Goal: Transaction & Acquisition: Purchase product/service

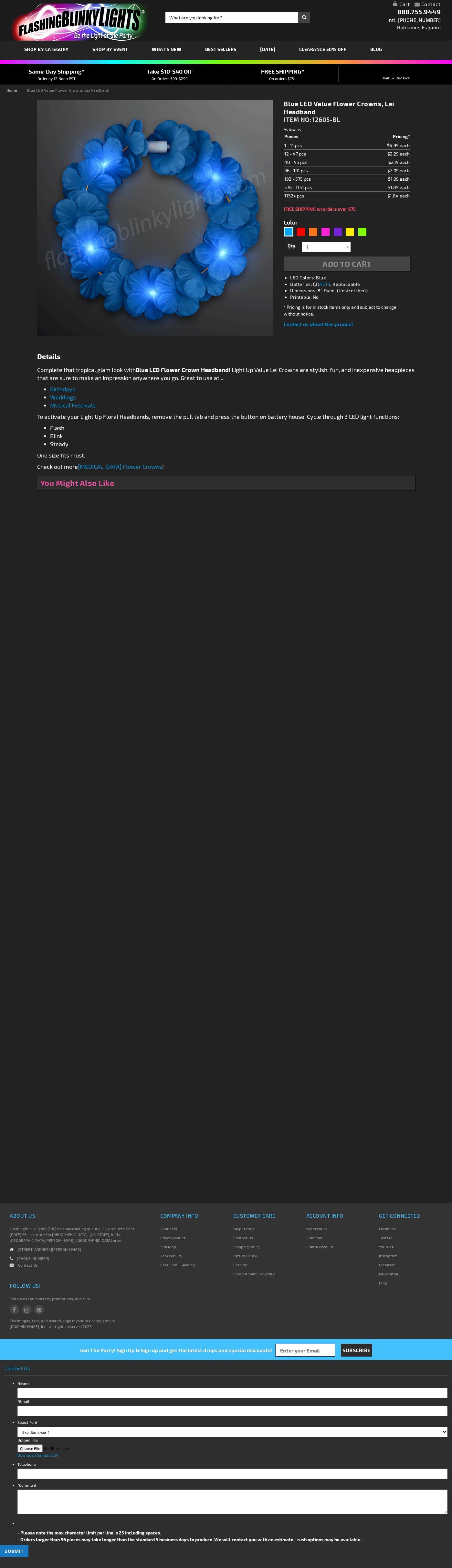
type input "5629"
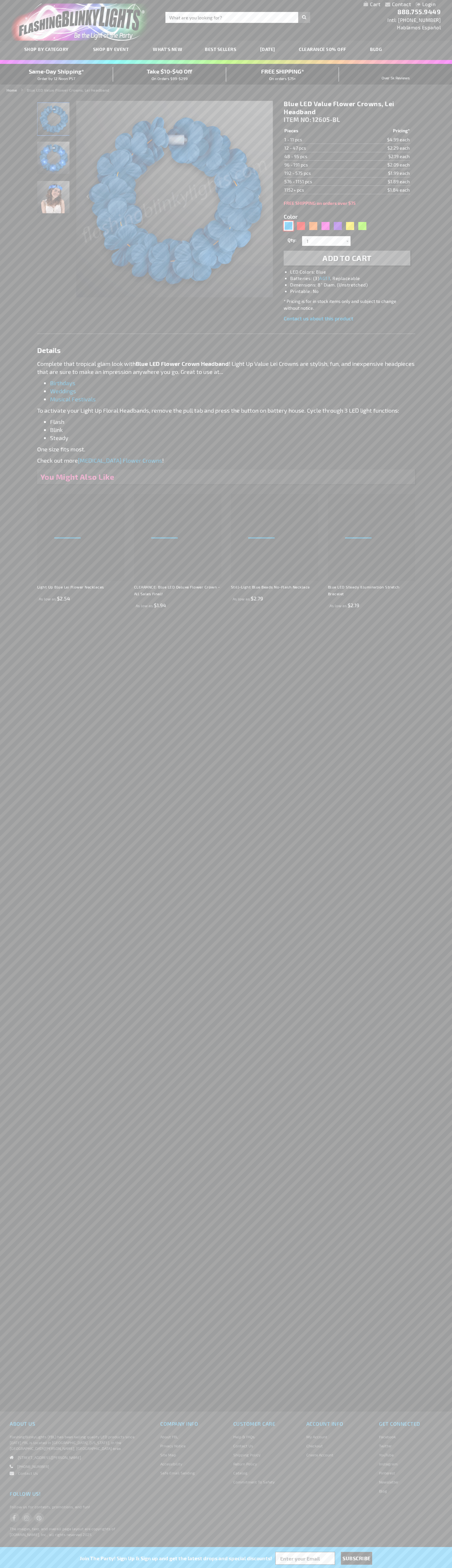
click at [288, 226] on div "Blue" at bounding box center [288, 226] width 10 height 10
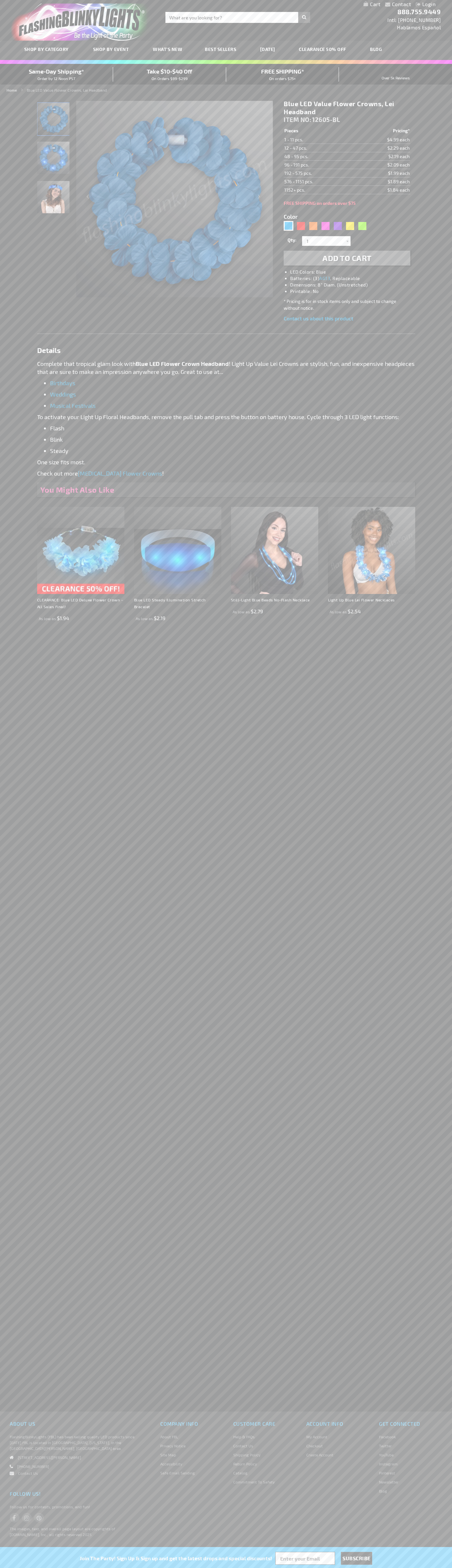
click at [347, 258] on span "Add to Cart" at bounding box center [347, 257] width 49 height 9
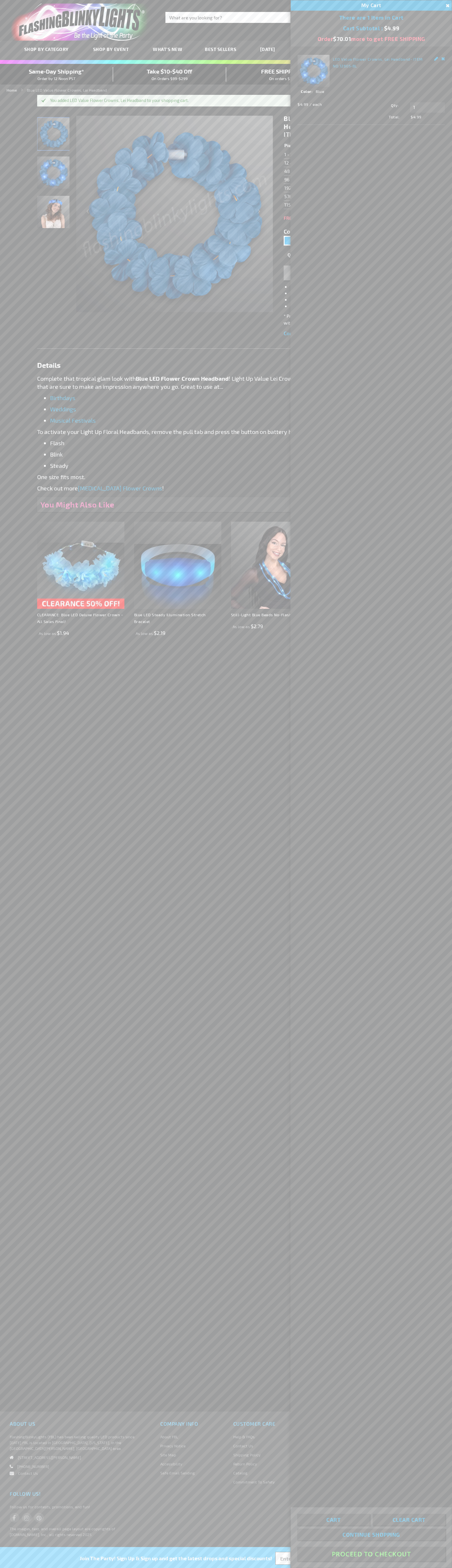
click at [371, 1554] on button "Proceed To Checkout" at bounding box center [371, 1554] width 148 height 15
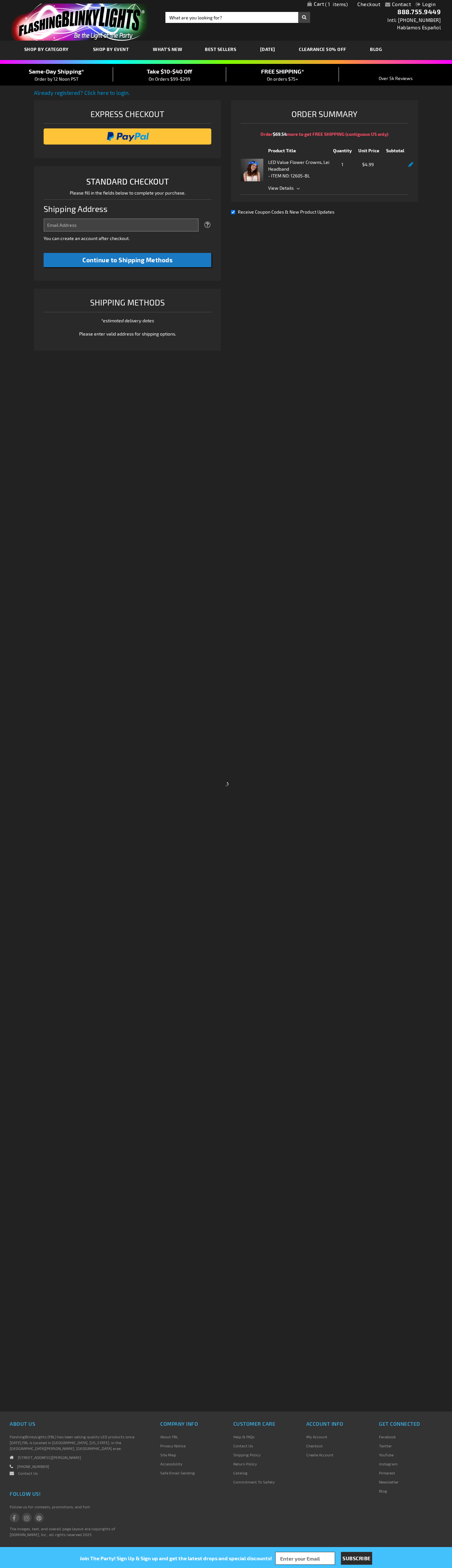
select select "US"
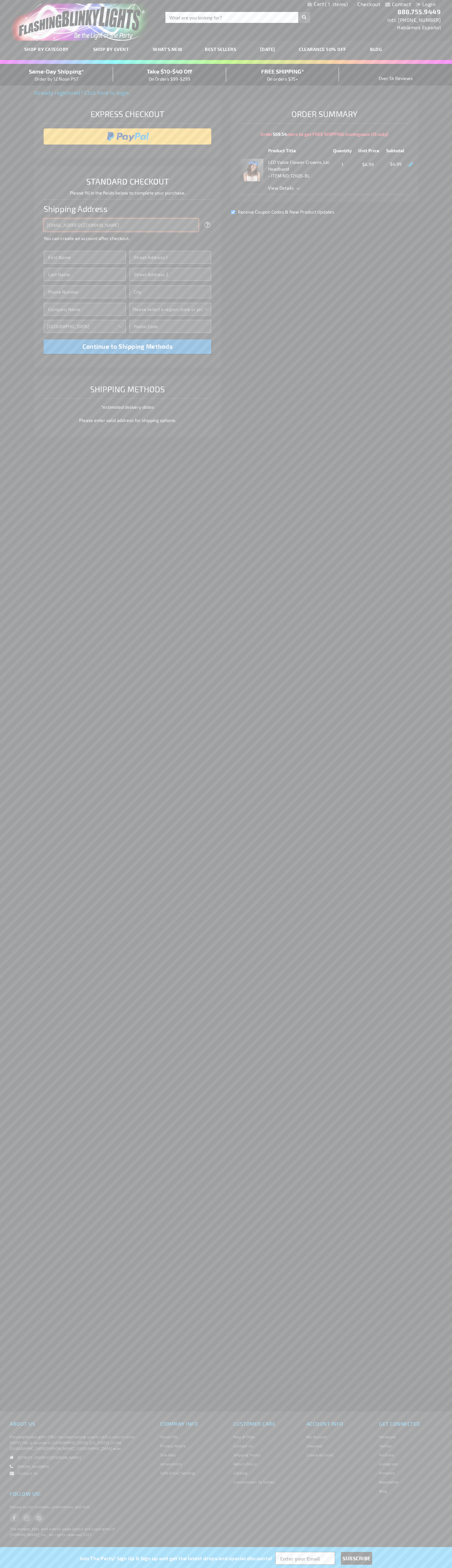
type input "johnsmith005@storebotmail.joonix.net"
type input "John"
type input "4021 Vernon Avenue"
type input "First floor"
type input "st. louis park"
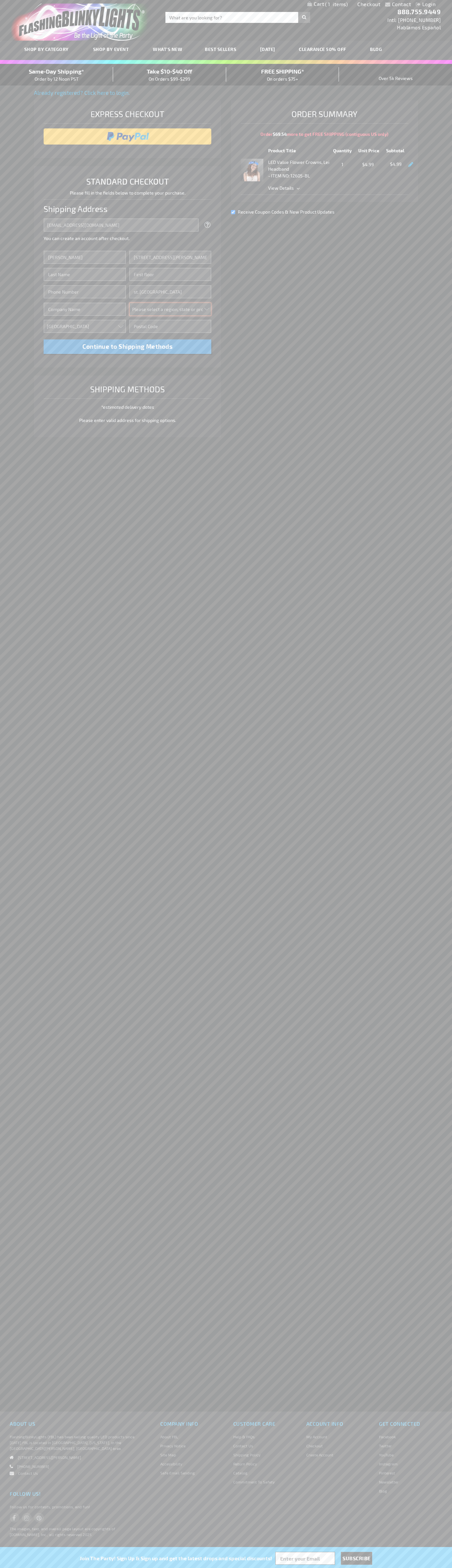
select select "34"
type input "55416"
type input "Smith"
type input "6502530000"
